Goal: Information Seeking & Learning: Learn about a topic

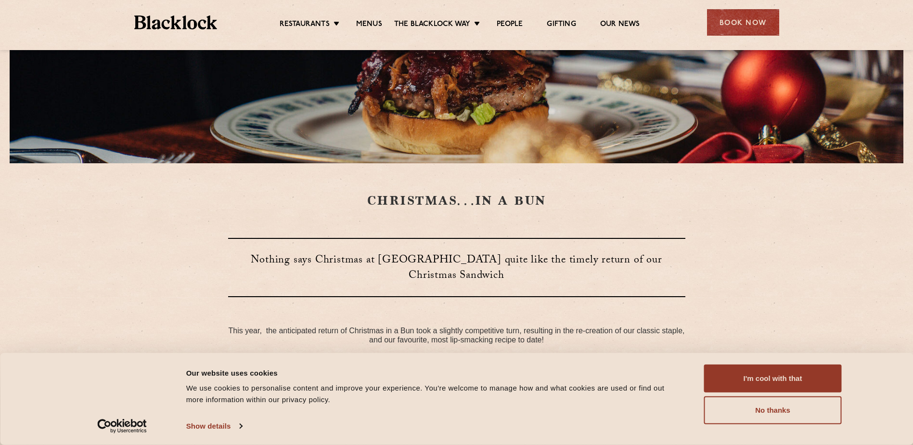
scroll to position [241, 0]
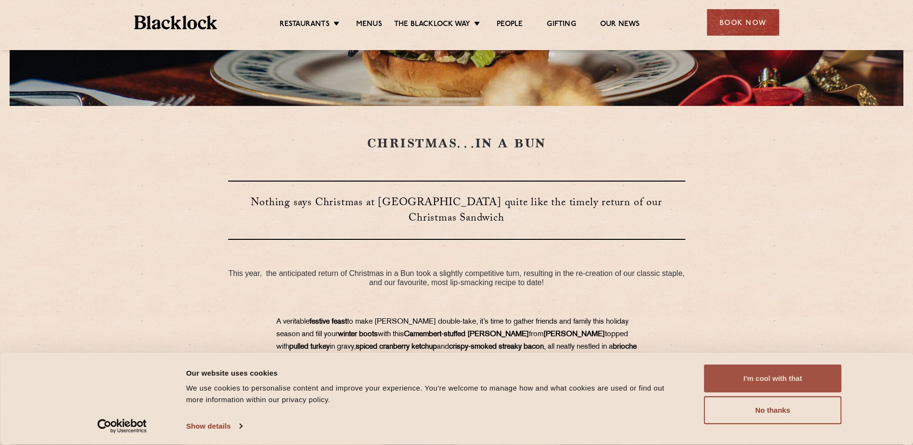
click at [762, 385] on button "I'm cool with that" at bounding box center [773, 378] width 138 height 28
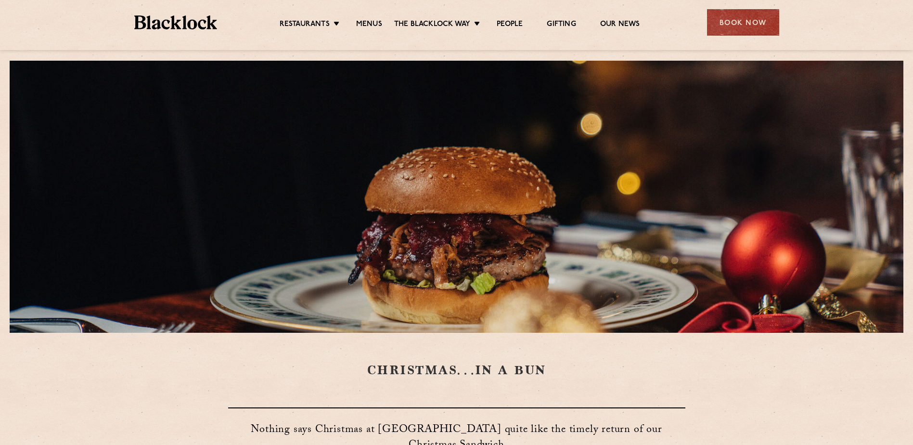
scroll to position [0, 0]
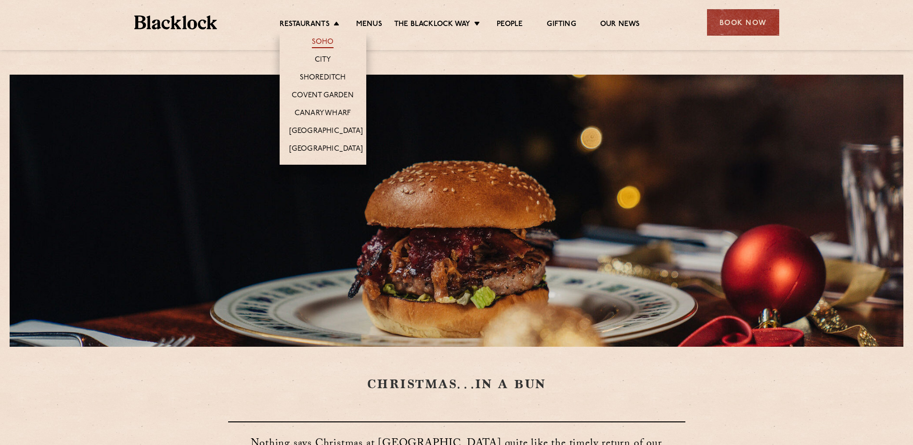
click at [316, 44] on link "Soho" at bounding box center [323, 43] width 22 height 11
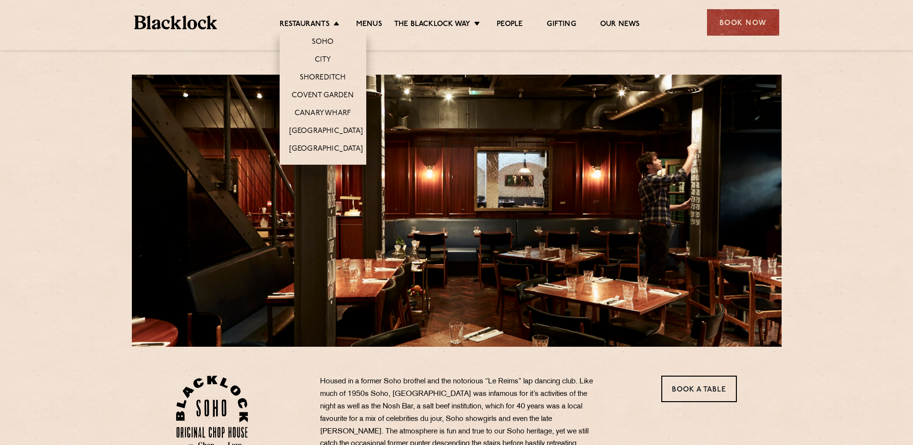
click at [333, 31] on li "Soho" at bounding box center [323, 40] width 87 height 20
click at [321, 96] on link "Covent Garden" at bounding box center [323, 96] width 62 height 11
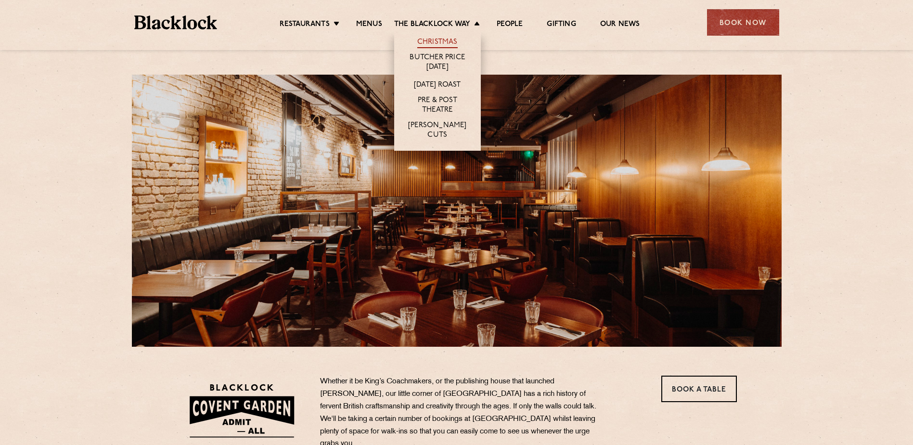
click at [447, 39] on link "Christmas" at bounding box center [437, 43] width 40 height 11
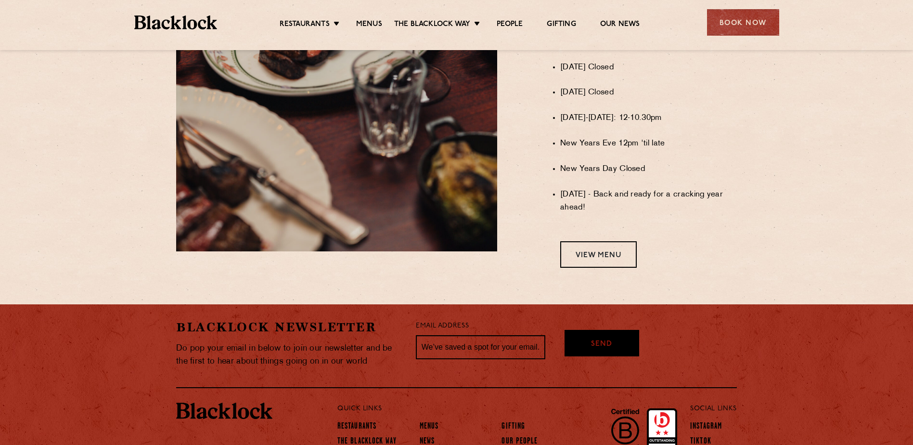
scroll to position [834, 0]
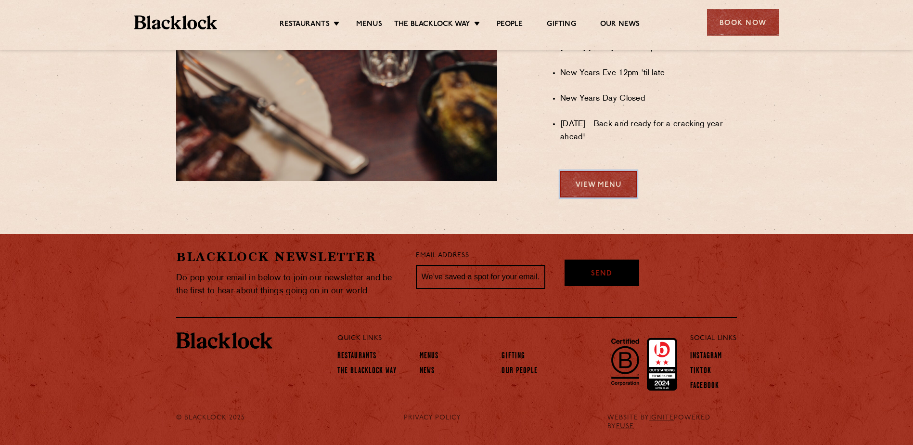
click at [577, 197] on link "View Menu" at bounding box center [598, 184] width 77 height 26
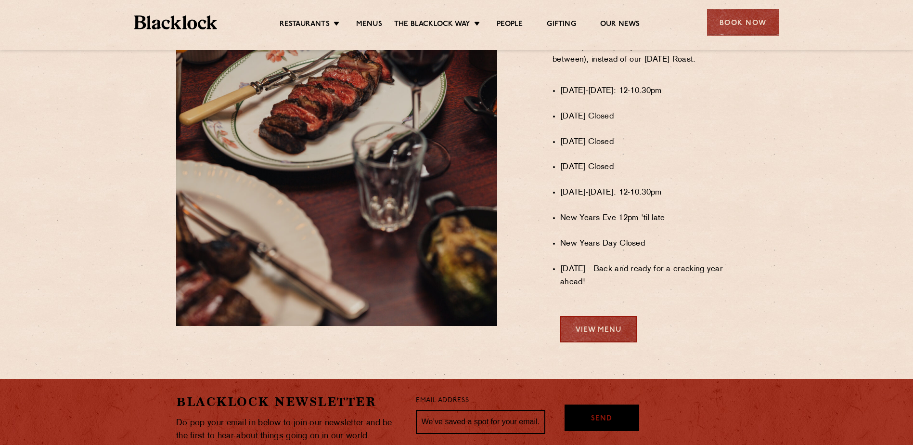
scroll to position [690, 0]
click at [616, 341] on link "View Menu" at bounding box center [598, 328] width 77 height 26
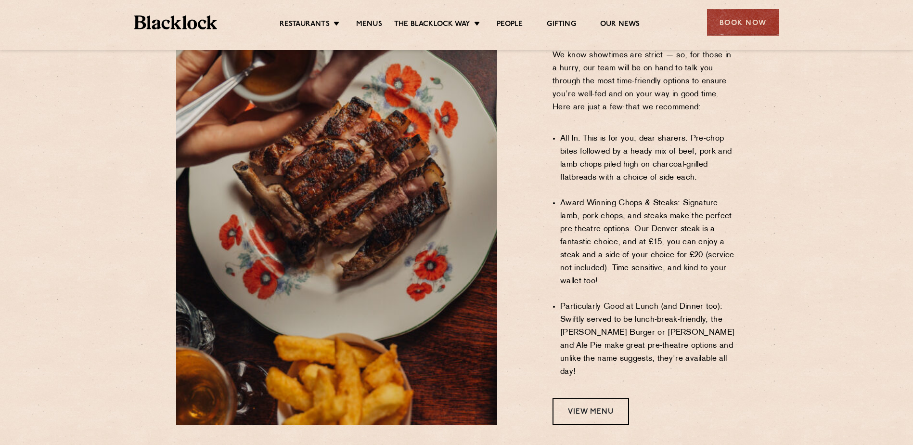
scroll to position [770, 0]
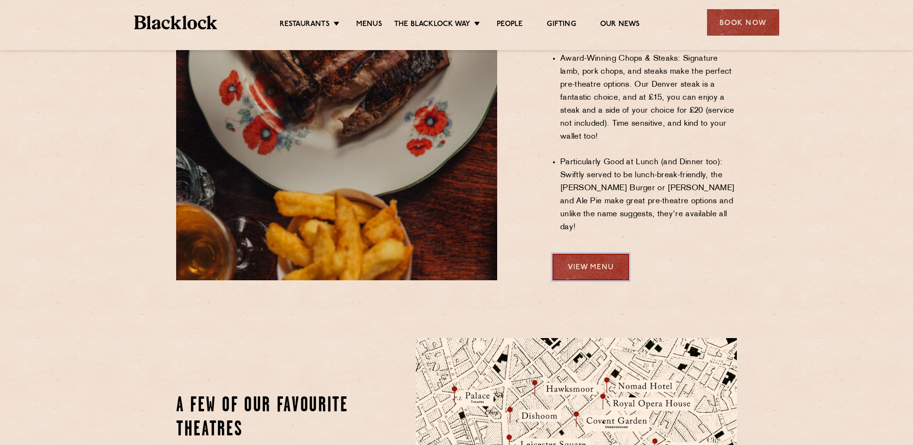
click at [613, 254] on link "View Menu" at bounding box center [590, 267] width 77 height 26
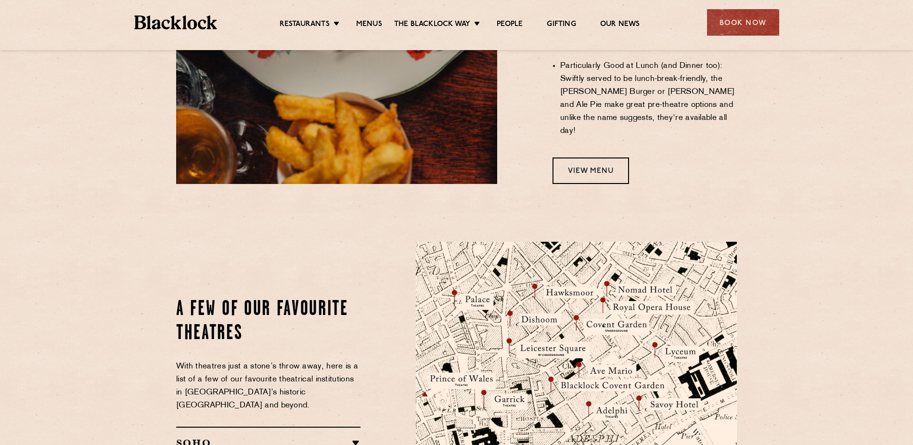
scroll to position [577, 0]
